Goal: Information Seeking & Learning: Learn about a topic

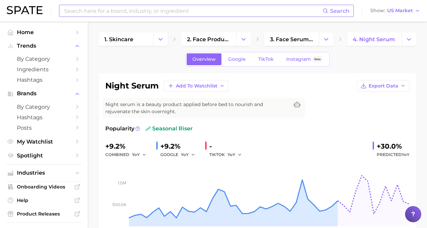
click at [144, 5] on div "Search" at bounding box center [206, 11] width 295 height 12
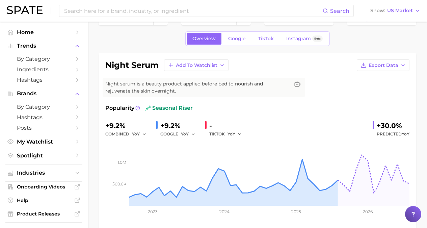
scroll to position [16, 0]
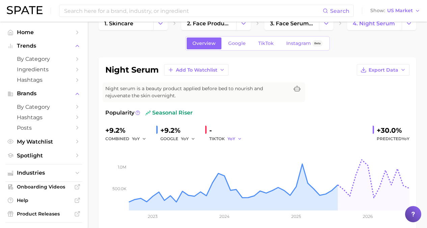
click at [234, 137] on span "YoY" at bounding box center [231, 139] width 8 height 6
click at [239, 171] on span "MoM" at bounding box center [237, 174] width 12 height 6
click at [185, 140] on span "YoY" at bounding box center [185, 139] width 8 height 6
click at [194, 175] on span "MoM" at bounding box center [190, 174] width 12 height 6
click at [238, 39] on link "Google" at bounding box center [236, 43] width 29 height 12
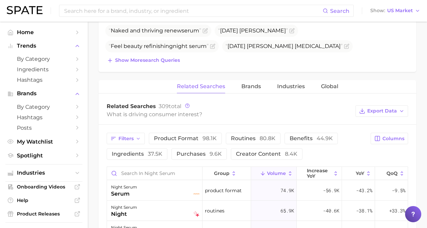
scroll to position [235, 0]
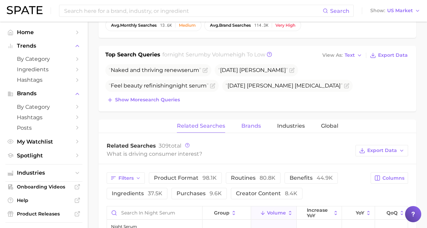
click at [253, 125] on span "Brands" at bounding box center [251, 126] width 20 height 6
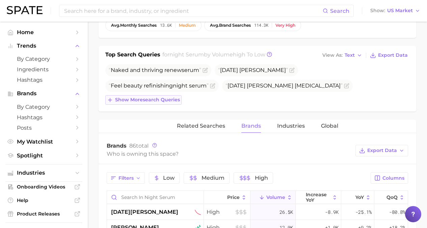
click at [141, 103] on button "Show more search queries" at bounding box center [143, 99] width 76 height 9
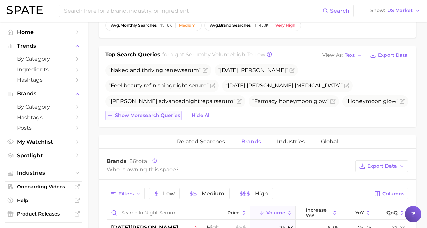
click at [144, 113] on span "Show more search queries" at bounding box center [147, 115] width 65 height 6
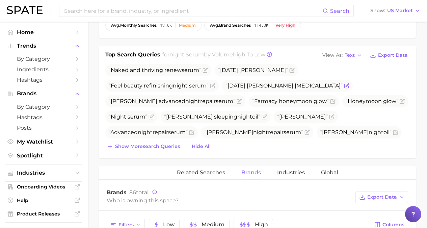
scroll to position [0, 0]
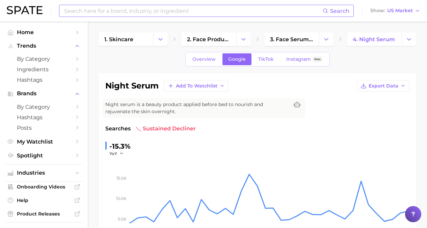
click at [116, 5] on div "Search" at bounding box center [206, 11] width 295 height 12
click at [116, 13] on input at bounding box center [192, 10] width 259 height 11
type input "s"
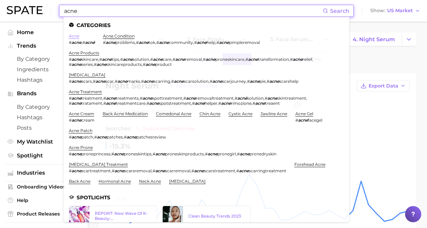
type input "acne"
click at [69, 35] on link "acne" at bounding box center [74, 35] width 10 height 5
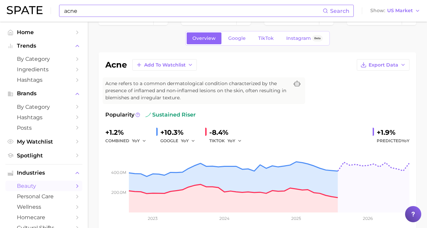
scroll to position [28, 0]
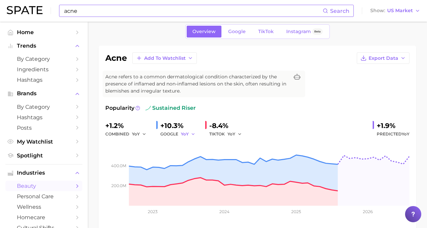
click at [193, 131] on button "YoY" at bounding box center [188, 134] width 15 height 8
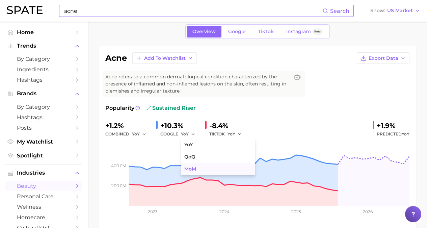
click at [192, 165] on button "MoM" at bounding box center [218, 169] width 74 height 12
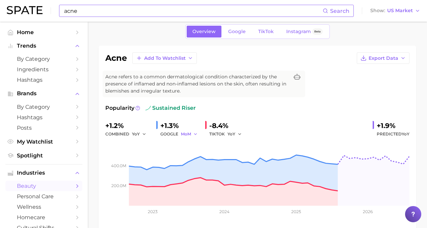
click at [196, 133] on icon "button" at bounding box center [195, 134] width 5 height 5
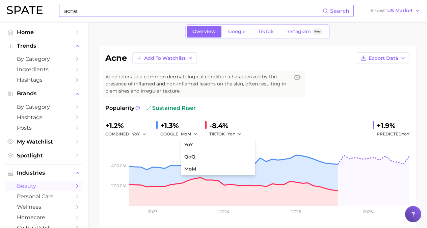
click at [242, 131] on div "YoY" at bounding box center [236, 134] width 19 height 8
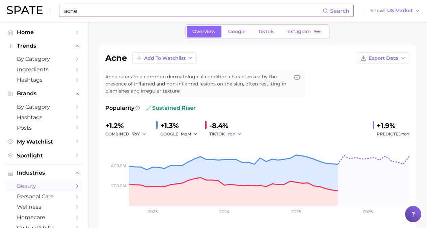
click at [235, 135] on span "YoY" at bounding box center [231, 134] width 8 height 6
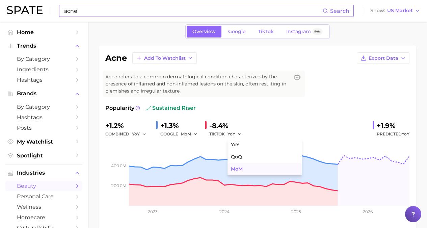
click at [238, 169] on span "MoM" at bounding box center [237, 169] width 12 height 6
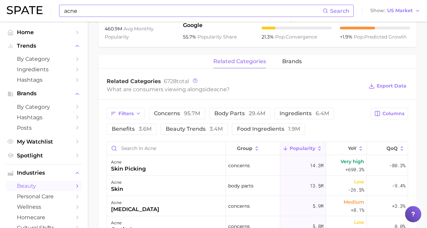
scroll to position [273, 0]
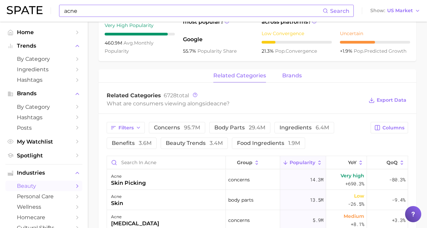
click at [282, 74] on span "brands" at bounding box center [292, 76] width 20 height 6
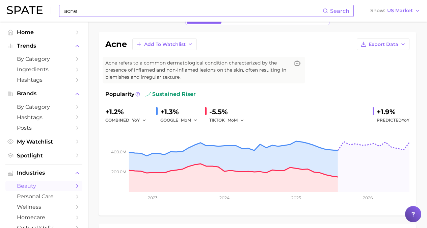
scroll to position [32, 0]
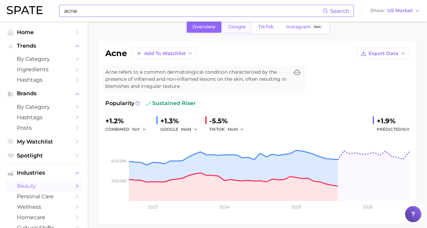
click at [238, 27] on span "Google" at bounding box center [237, 27] width 18 height 6
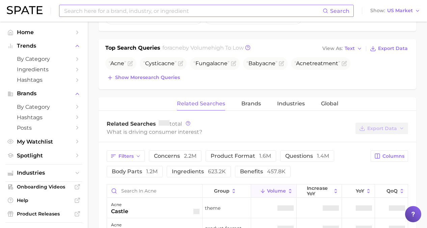
scroll to position [263, 0]
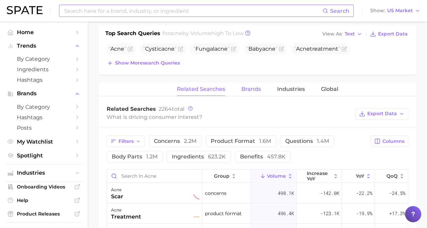
click at [244, 90] on span "Brands" at bounding box center [251, 89] width 20 height 6
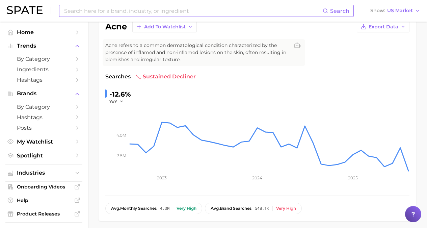
scroll to position [0, 0]
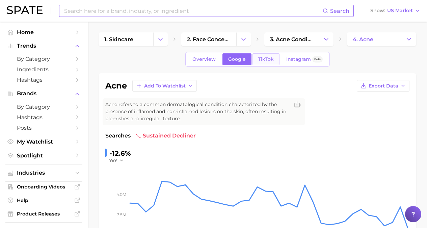
click at [271, 58] on span "TikTok" at bounding box center [266, 59] width 16 height 6
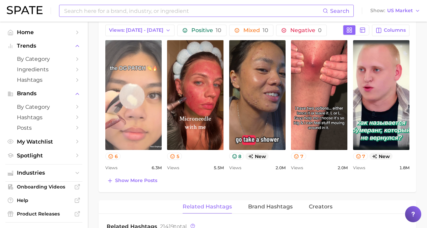
scroll to position [354, 0]
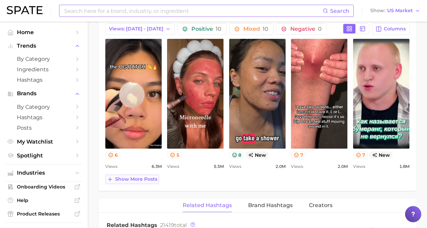
click at [143, 175] on button "Show more posts" at bounding box center [132, 178] width 54 height 9
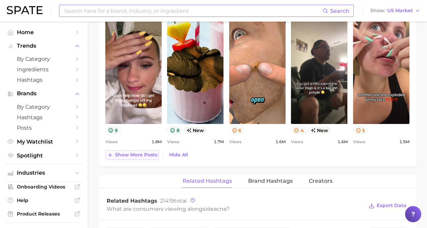
scroll to position [533, 0]
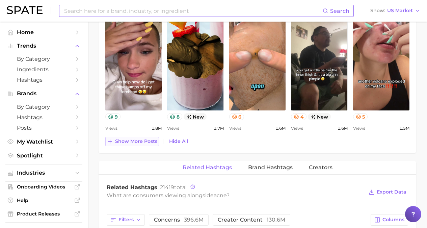
click at [153, 138] on button "Show more posts" at bounding box center [132, 141] width 54 height 9
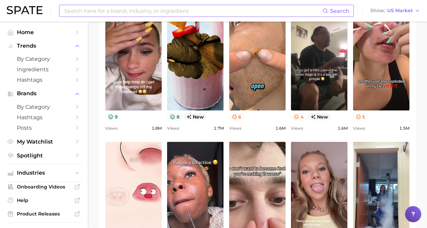
scroll to position [0, 0]
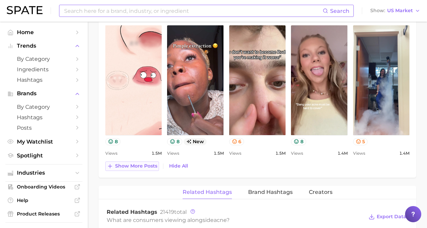
click at [148, 169] on button "Show more posts" at bounding box center [132, 165] width 54 height 9
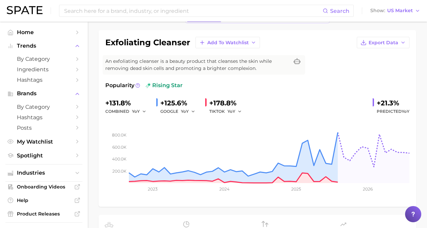
scroll to position [45, 0]
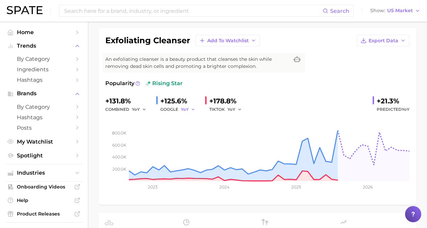
click at [188, 110] on span "YoY" at bounding box center [185, 109] width 8 height 6
click at [192, 144] on span "MoM" at bounding box center [190, 144] width 12 height 6
click at [237, 111] on icon "button" at bounding box center [239, 109] width 5 height 5
click at [238, 145] on span "MoM" at bounding box center [237, 144] width 12 height 6
click at [139, 108] on span "YoY" at bounding box center [136, 109] width 8 height 6
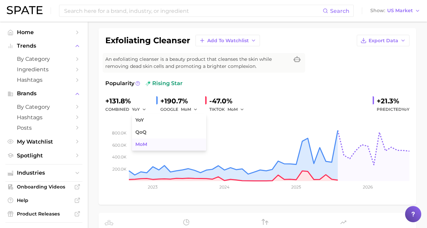
click at [144, 143] on span "MoM" at bounding box center [141, 144] width 12 height 6
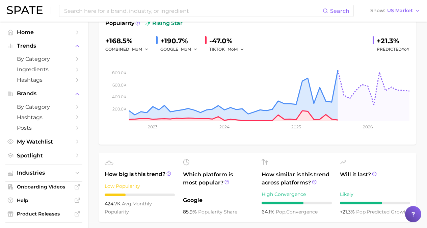
scroll to position [0, 0]
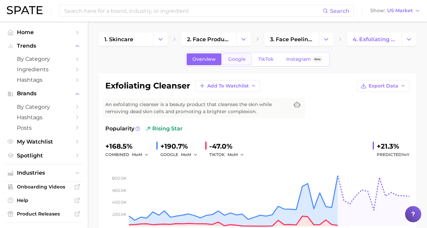
click at [238, 60] on span "Google" at bounding box center [237, 59] width 18 height 6
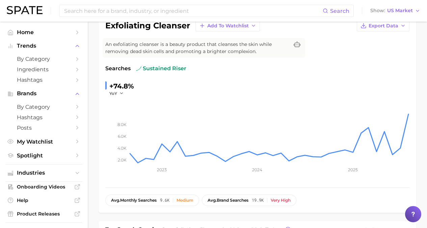
scroll to position [60, 0]
click at [120, 94] on icon "button" at bounding box center [121, 92] width 5 height 5
click at [123, 125] on span "MoM" at bounding box center [119, 127] width 12 height 6
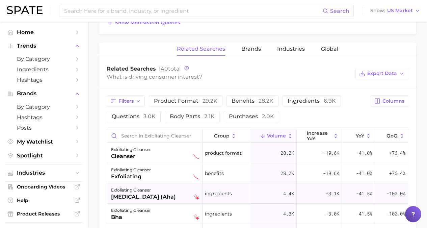
scroll to position [287, 0]
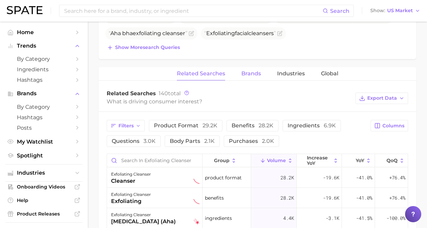
click at [251, 75] on span "Brands" at bounding box center [251, 74] width 20 height 6
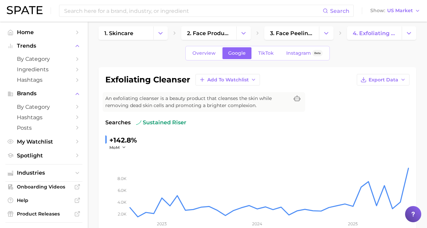
scroll to position [0, 0]
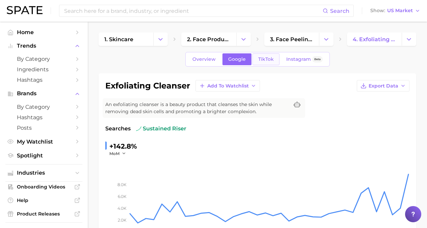
click at [268, 62] on span "TikTok" at bounding box center [266, 59] width 16 height 6
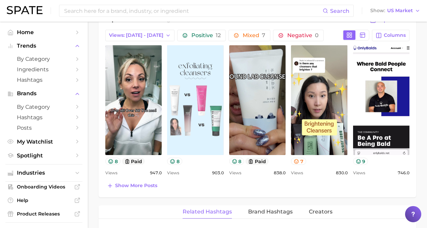
click at [184, 108] on link "view post on TikTok" at bounding box center [195, 100] width 56 height 110
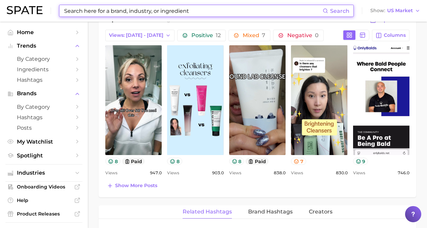
click at [136, 7] on input at bounding box center [192, 10] width 259 height 11
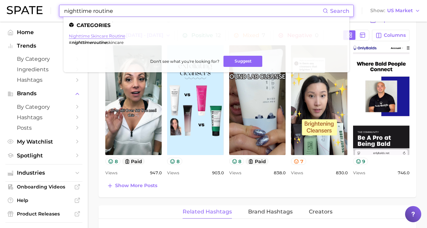
type input "nighttime routine"
click at [105, 35] on link "nighttime skincare routine" at bounding box center [97, 35] width 56 height 5
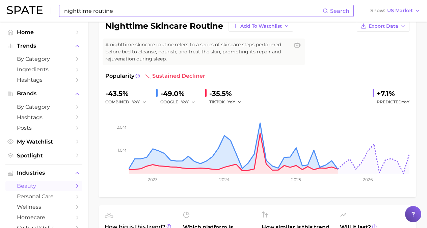
scroll to position [62, 0]
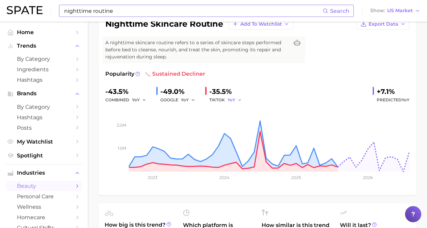
click at [239, 99] on icon "button" at bounding box center [239, 100] width 5 height 5
click at [240, 131] on button "MoM" at bounding box center [264, 135] width 74 height 12
click at [194, 99] on icon "button" at bounding box center [193, 100] width 5 height 5
click at [197, 134] on button "MoM" at bounding box center [218, 135] width 74 height 12
